Goal: Information Seeking & Learning: Learn about a topic

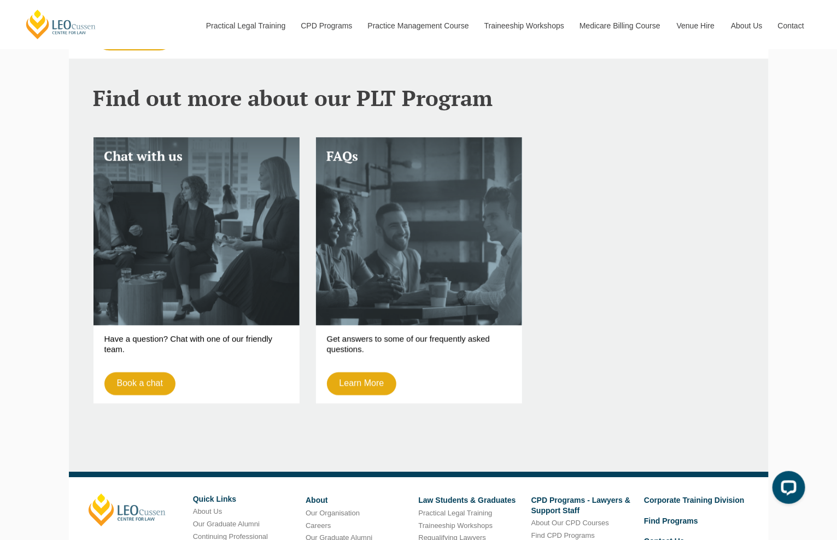
scroll to position [1312, 0]
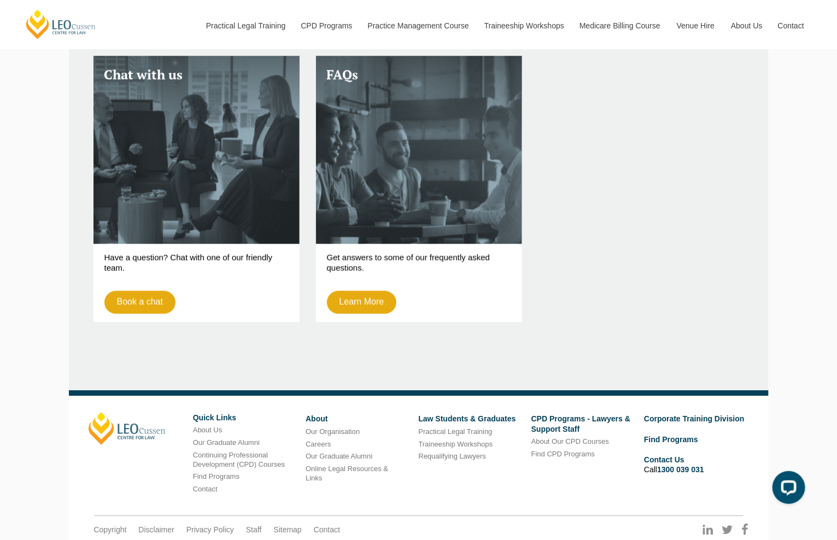
click at [346, 450] on li "Our Graduate Alumni" at bounding box center [354, 456] width 96 height 13
click at [339, 452] on link "Our Graduate Alumni" at bounding box center [339, 456] width 67 height 8
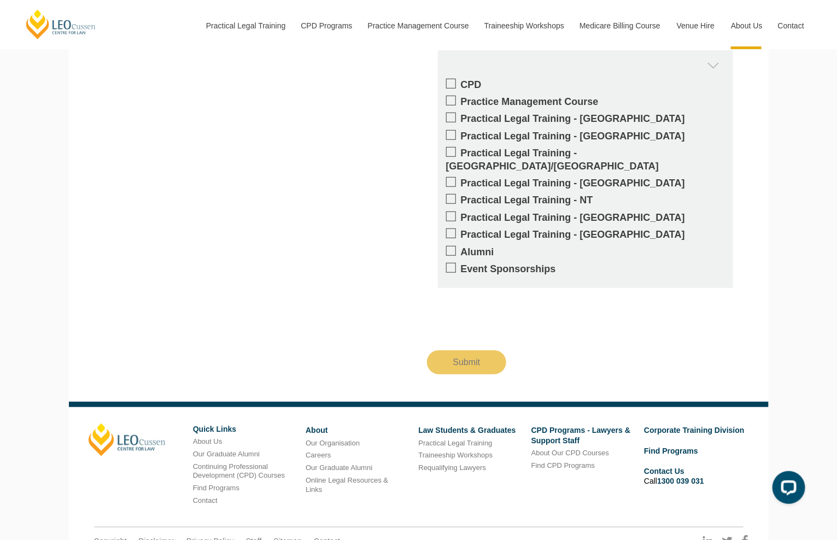
scroll to position [2077, 0]
